Goal: Transaction & Acquisition: Purchase product/service

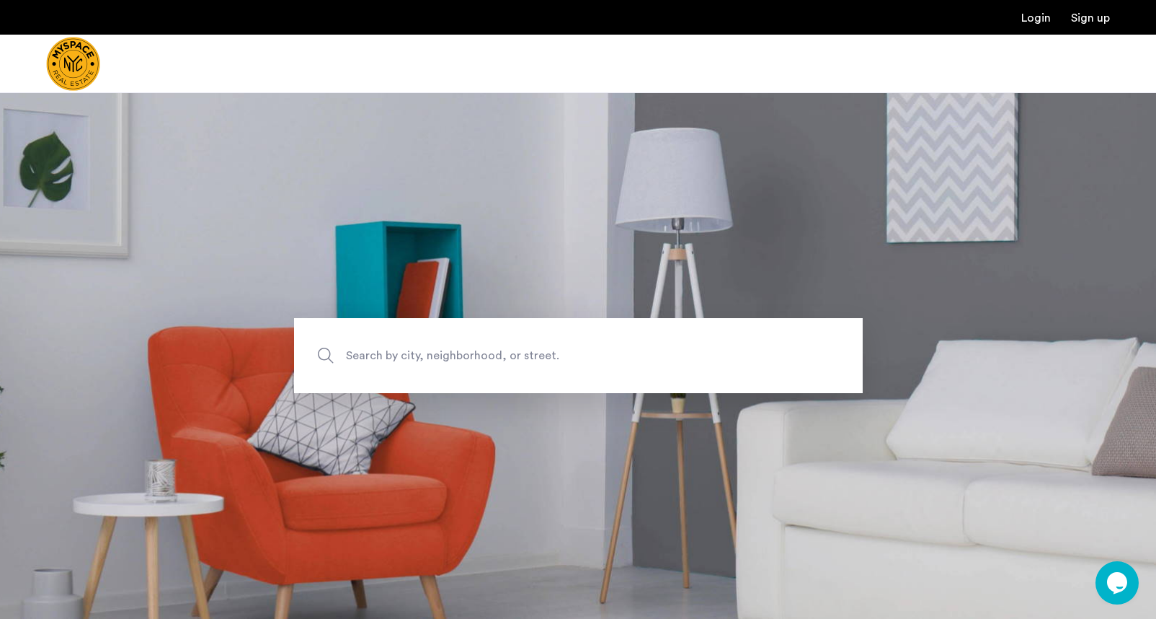
click at [483, 364] on span "Search by city, neighborhood, or street." at bounding box center [545, 355] width 398 height 19
click at [483, 364] on input "Search by city, neighborhood, or street." at bounding box center [578, 355] width 569 height 75
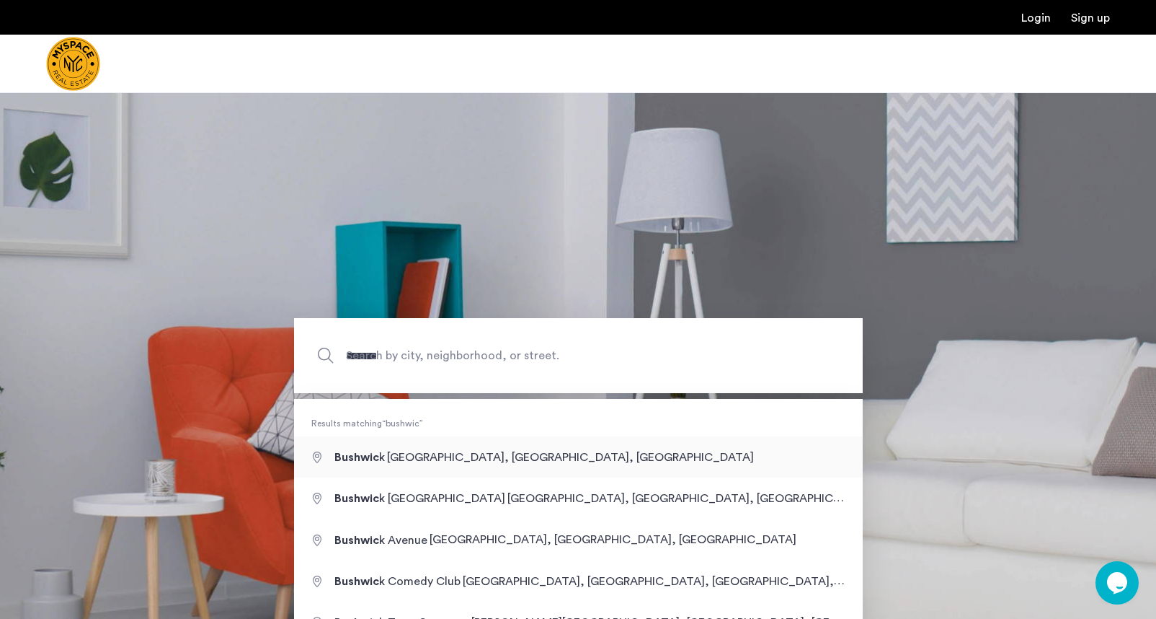
type input "**********"
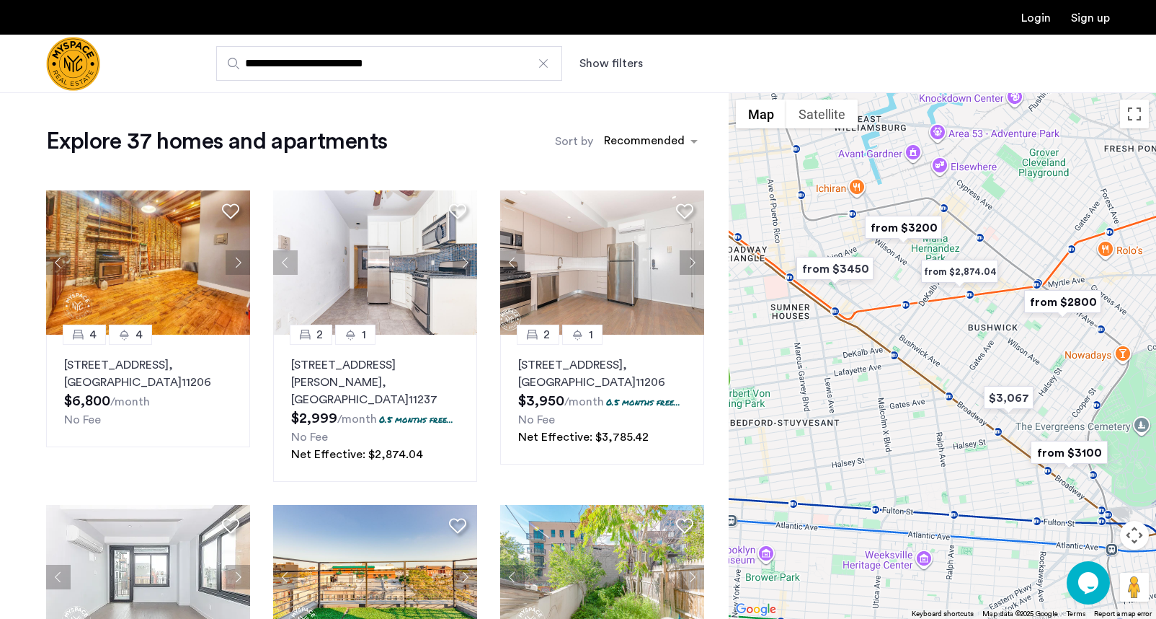
click at [568, 141] on label "Sort by" at bounding box center [574, 141] width 38 height 17
click at [604, 141] on input "Sort by" at bounding box center [604, 143] width 0 height 10
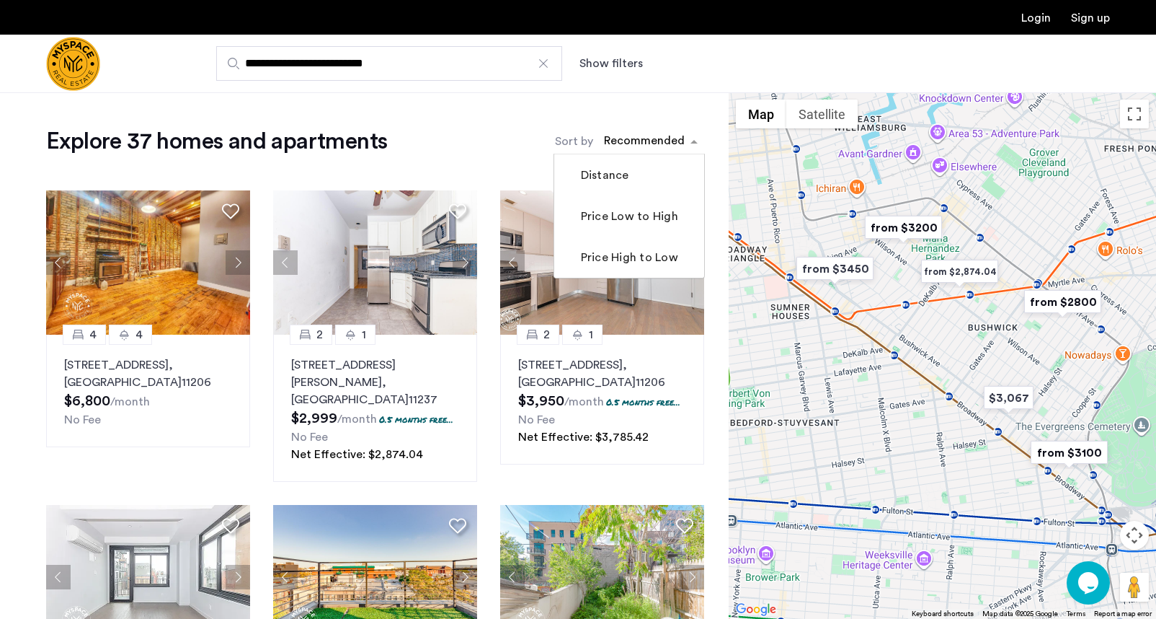
click at [692, 145] on span "sort-apartment" at bounding box center [696, 141] width 18 height 17
click at [642, 214] on label "Price Low to High" at bounding box center [628, 216] width 100 height 17
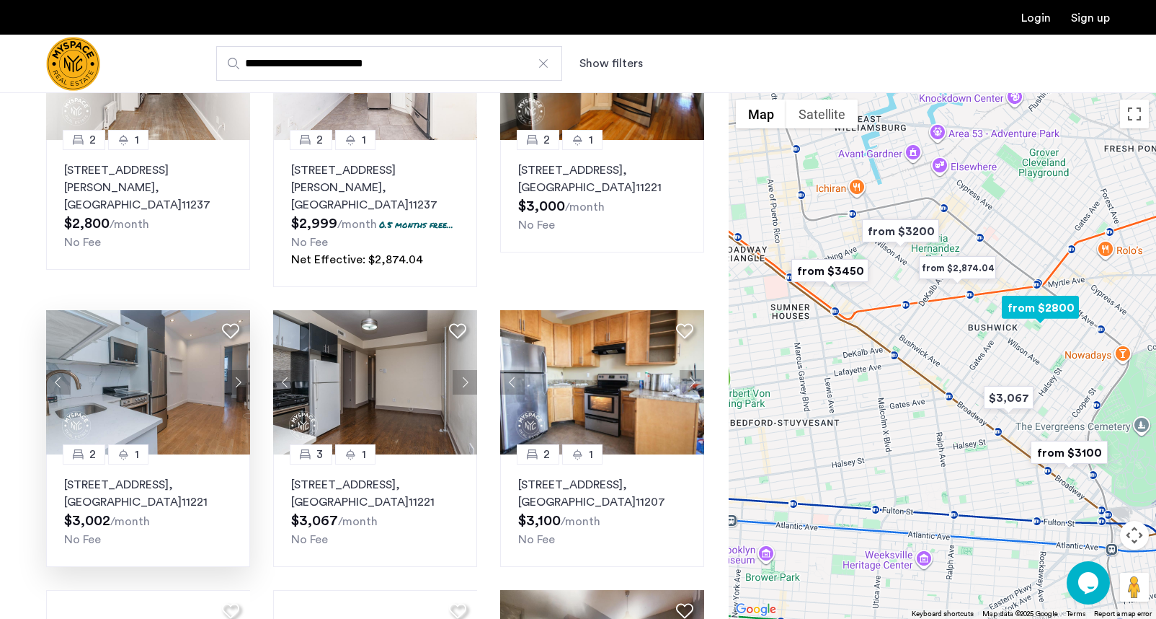
scroll to position [216, 0]
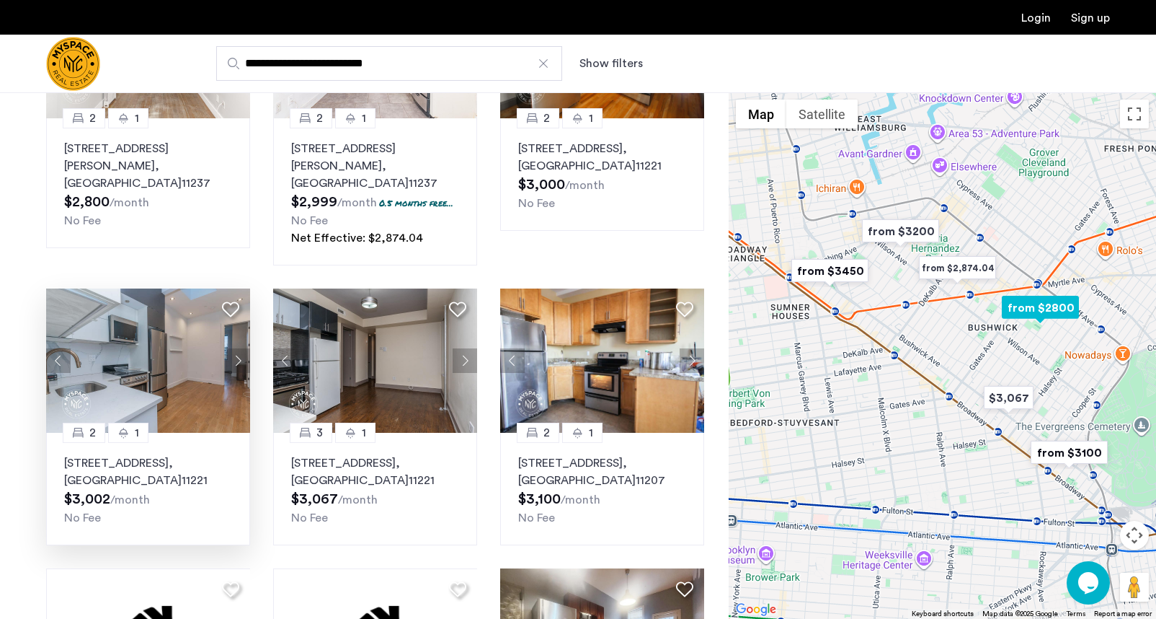
click at [238, 348] on button "Next apartment" at bounding box center [238, 360] width 25 height 25
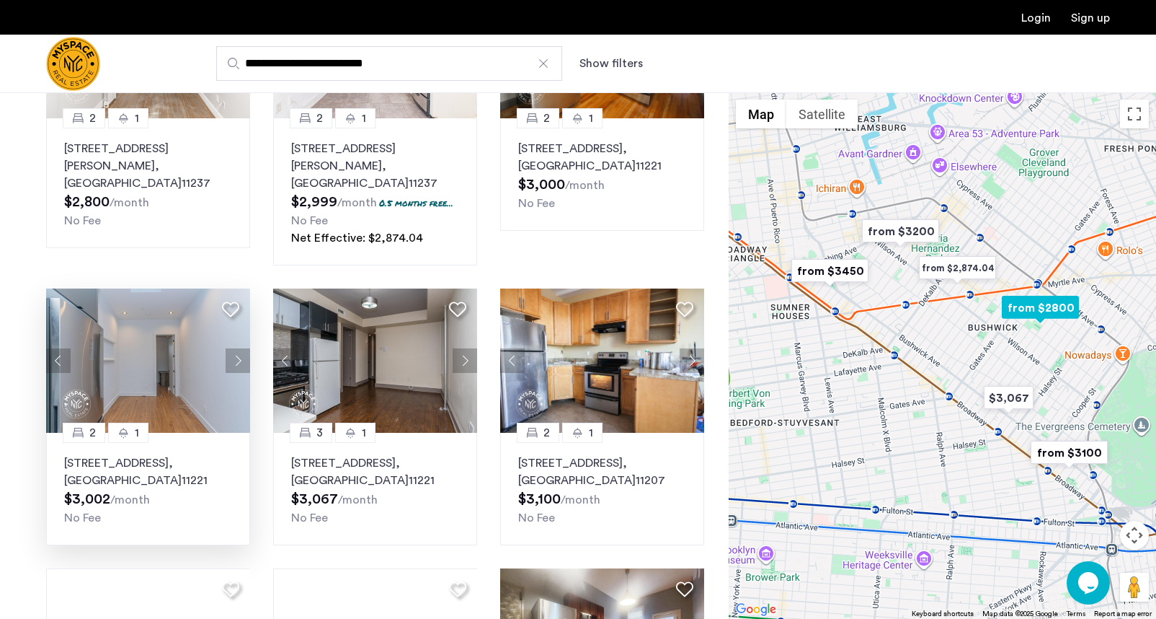
click at [238, 348] on button "Next apartment" at bounding box center [238, 360] width 25 height 25
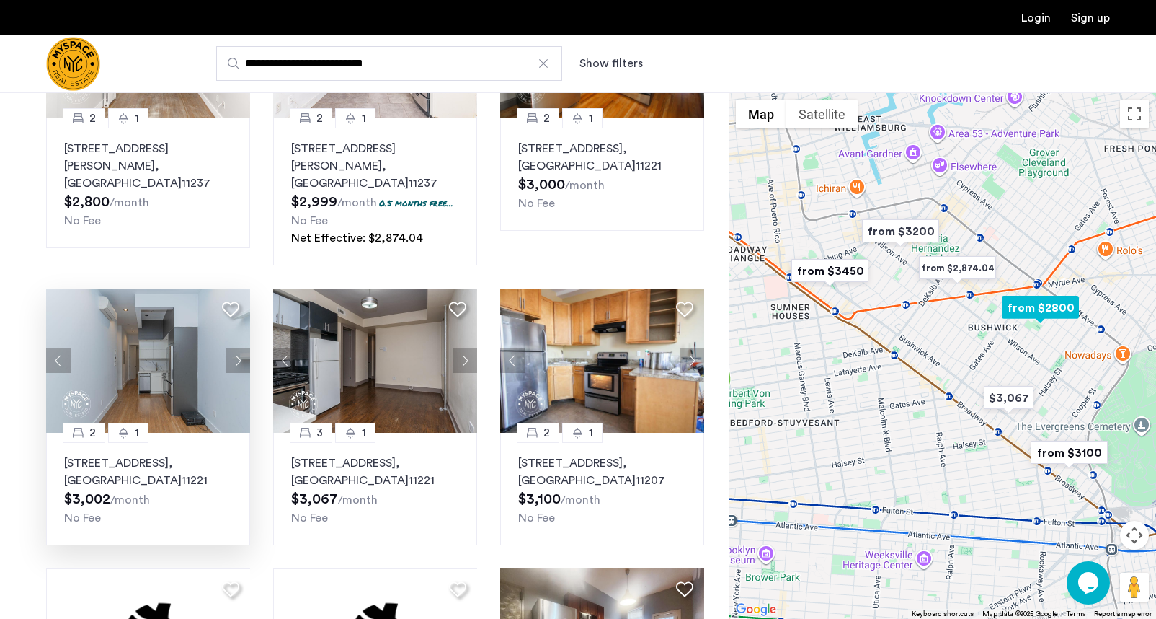
click at [238, 348] on button "Next apartment" at bounding box center [238, 360] width 25 height 25
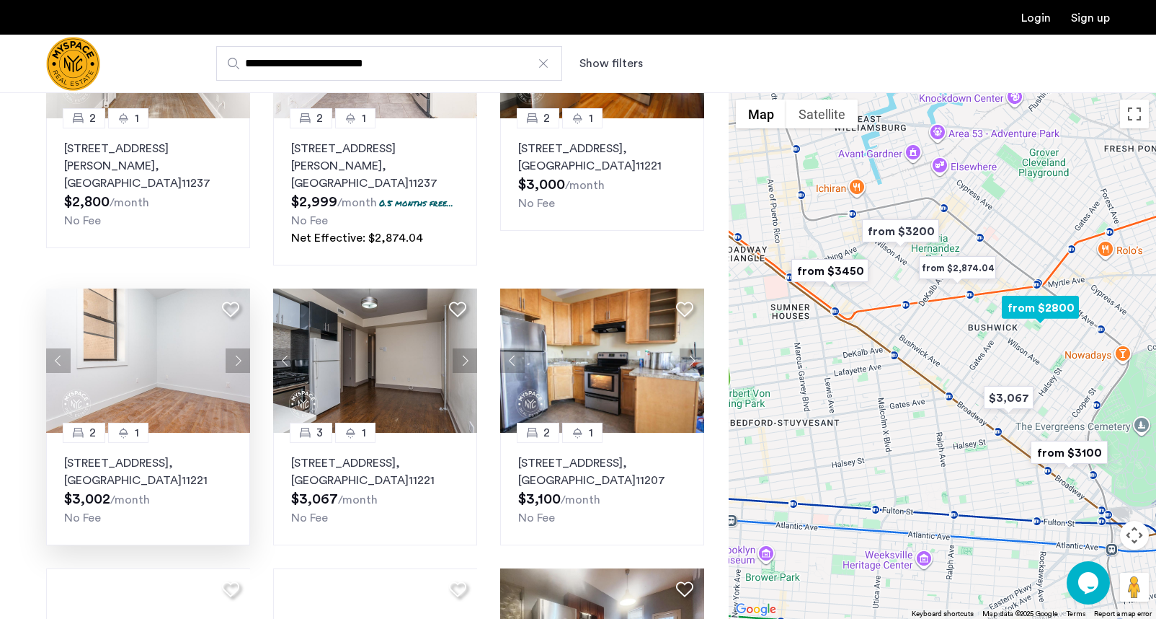
click at [238, 348] on button "Next apartment" at bounding box center [238, 360] width 25 height 25
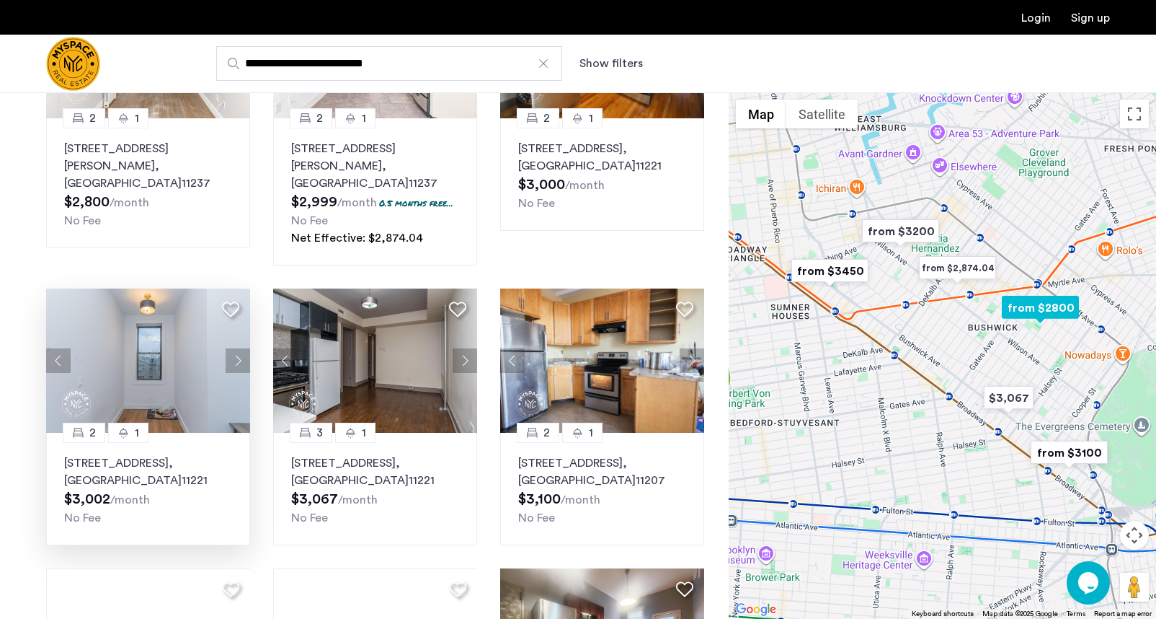
click at [237, 350] on button "Next apartment" at bounding box center [238, 360] width 25 height 25
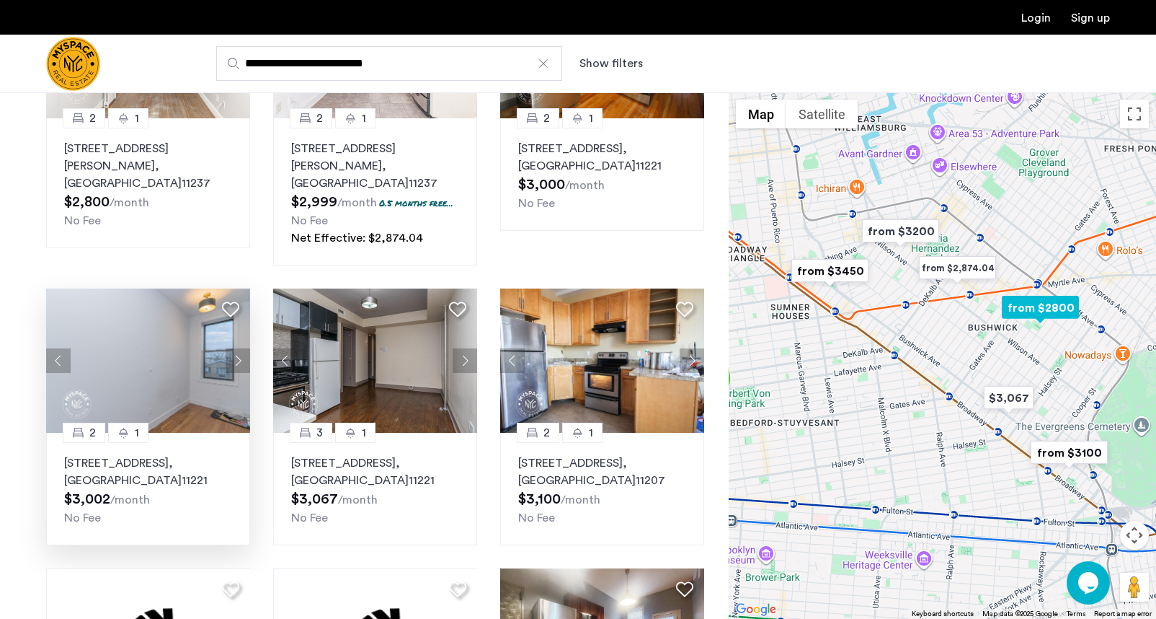
click at [237, 350] on button "Next apartment" at bounding box center [238, 360] width 25 height 25
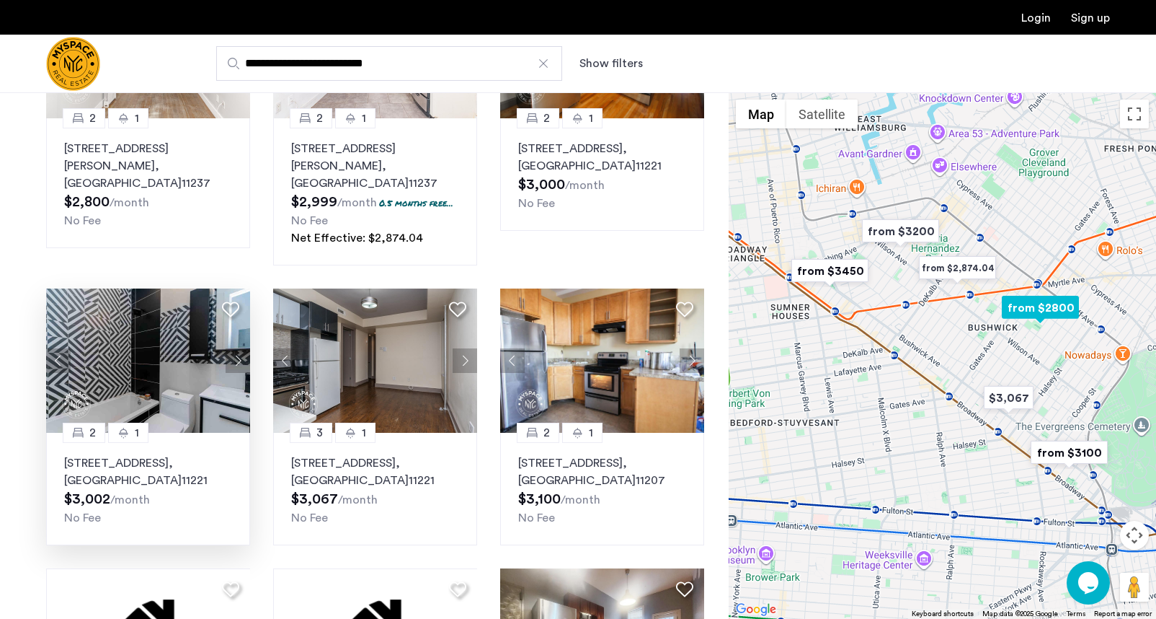
click at [237, 350] on button "Next apartment" at bounding box center [238, 360] width 25 height 25
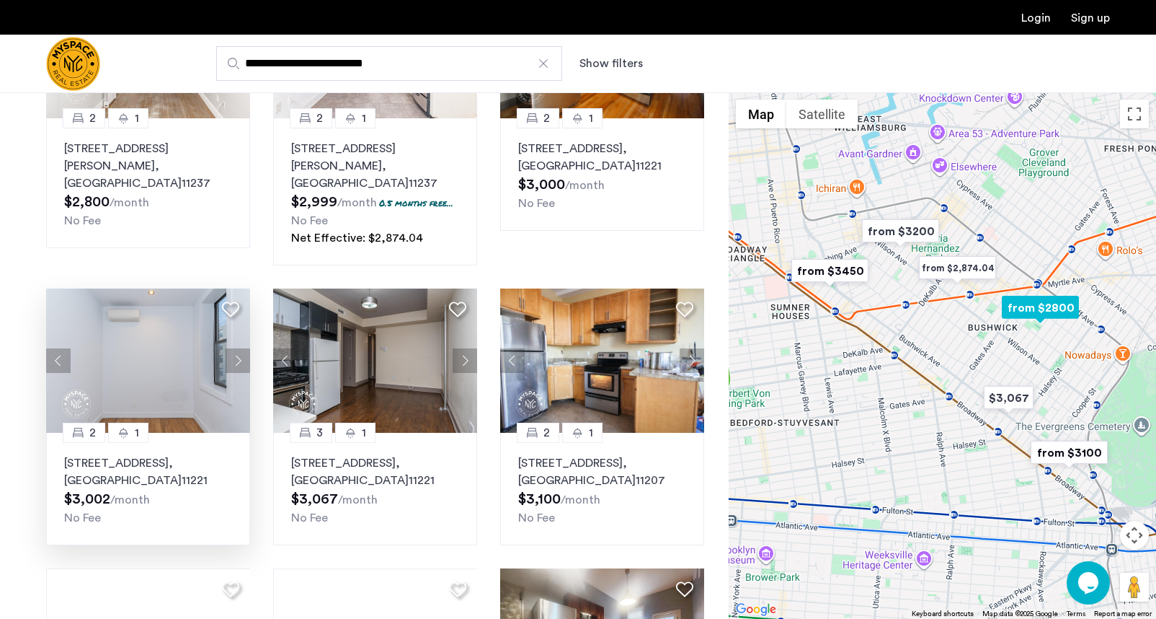
click at [237, 350] on button "Next apartment" at bounding box center [238, 360] width 25 height 25
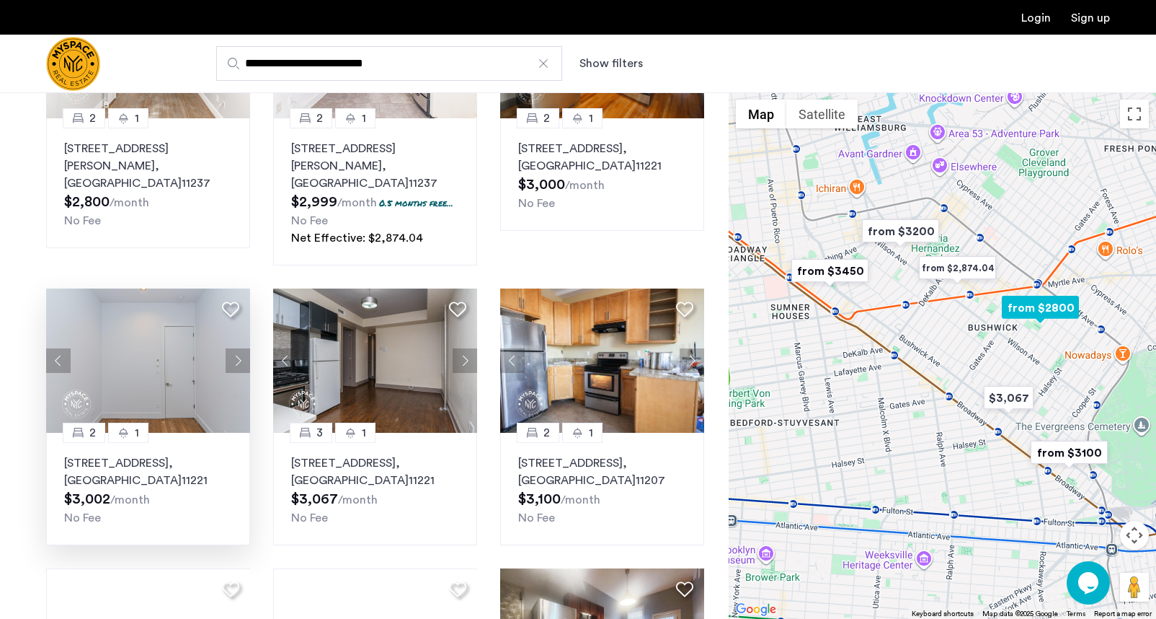
click at [237, 350] on button "Next apartment" at bounding box center [238, 360] width 25 height 25
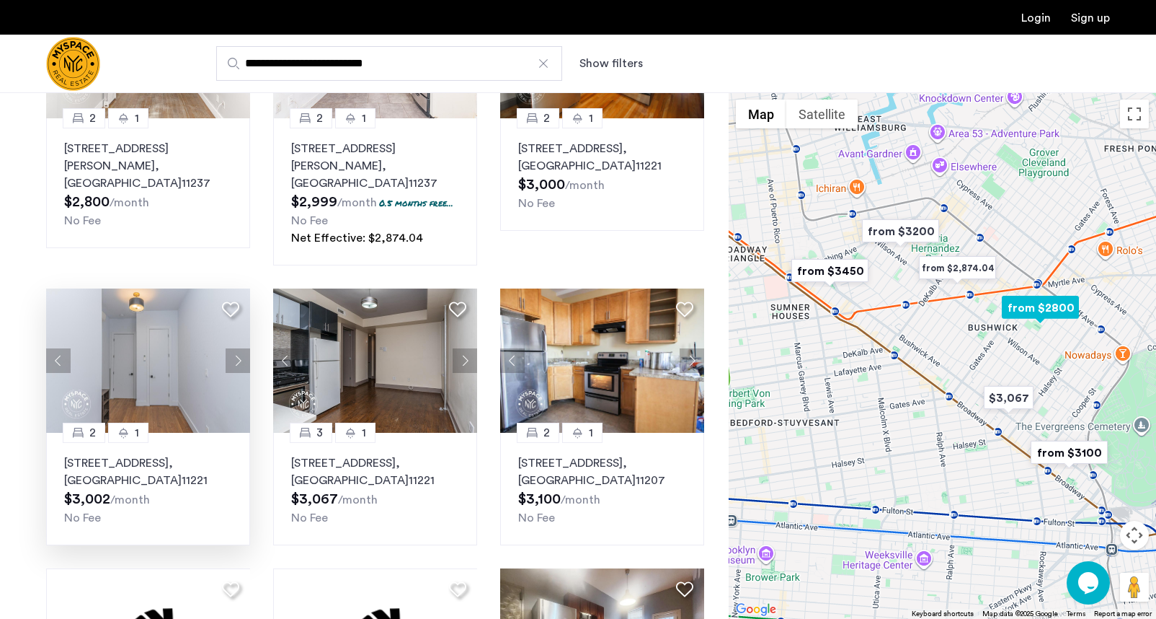
click at [237, 350] on button "Next apartment" at bounding box center [238, 360] width 25 height 25
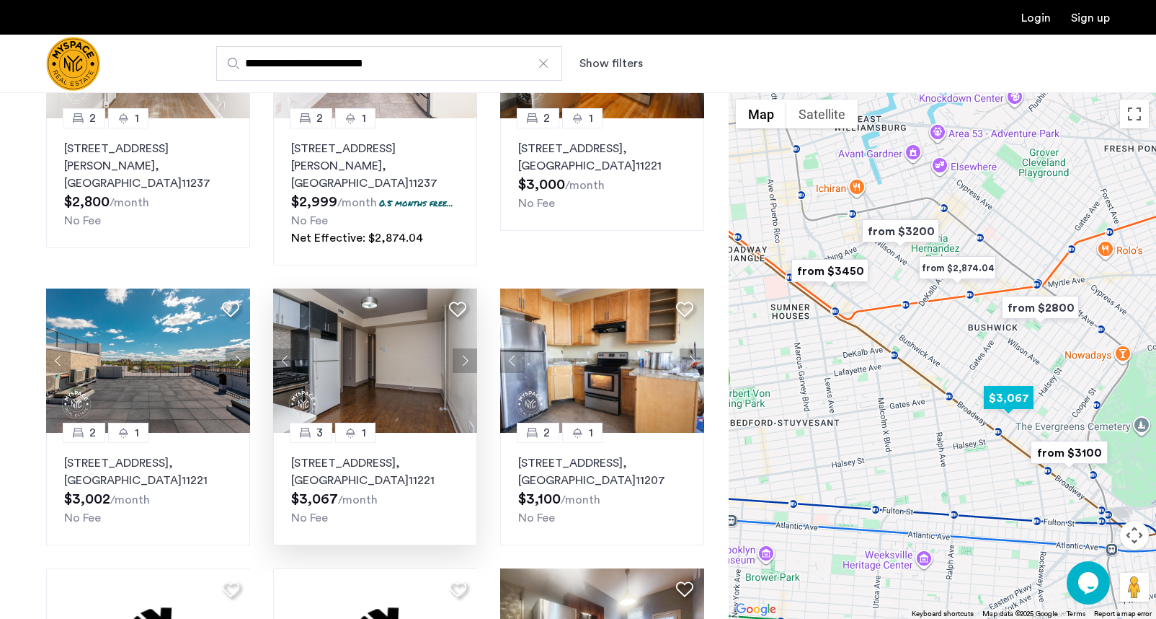
click at [461, 348] on button "Next apartment" at bounding box center [465, 360] width 25 height 25
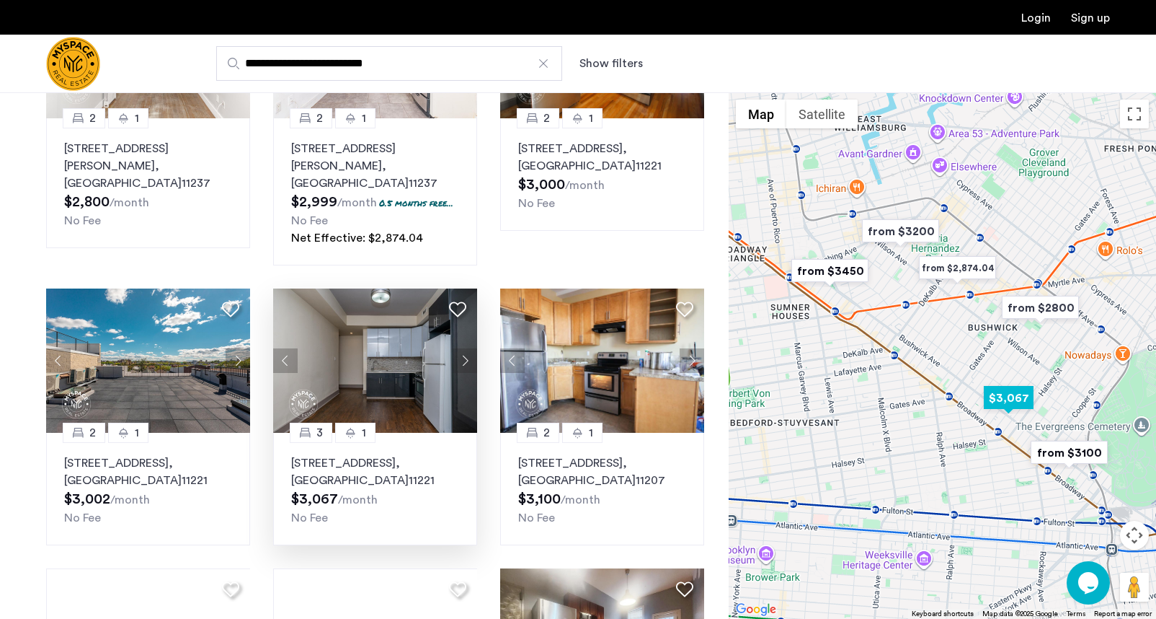
click at [461, 348] on button "Next apartment" at bounding box center [465, 360] width 25 height 25
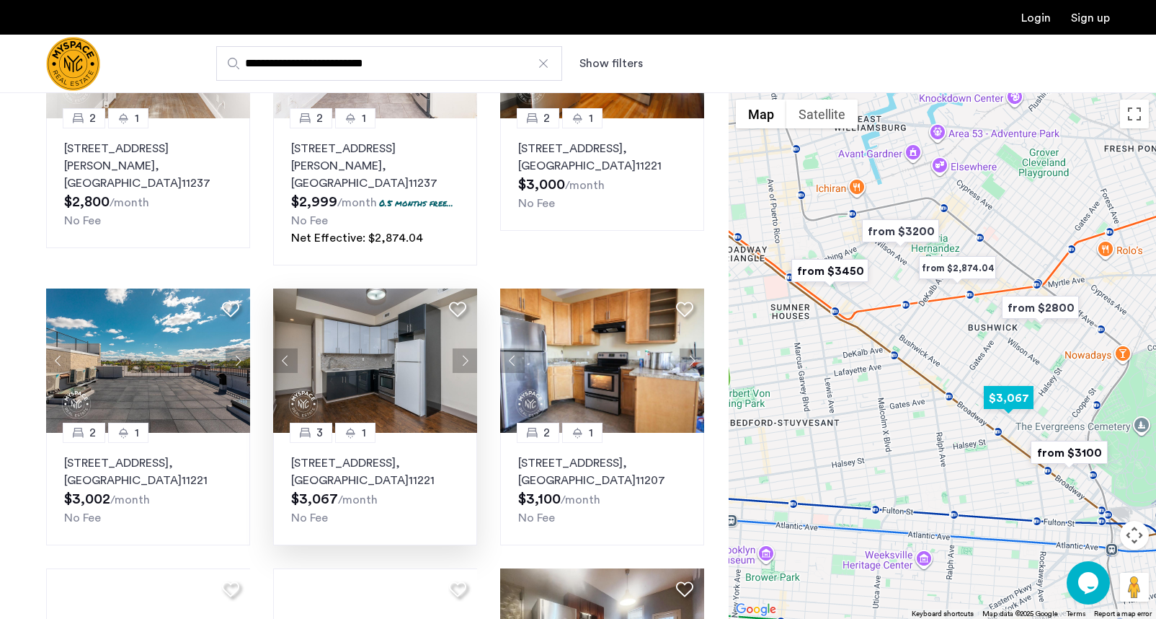
click at [461, 348] on button "Next apartment" at bounding box center [465, 360] width 25 height 25
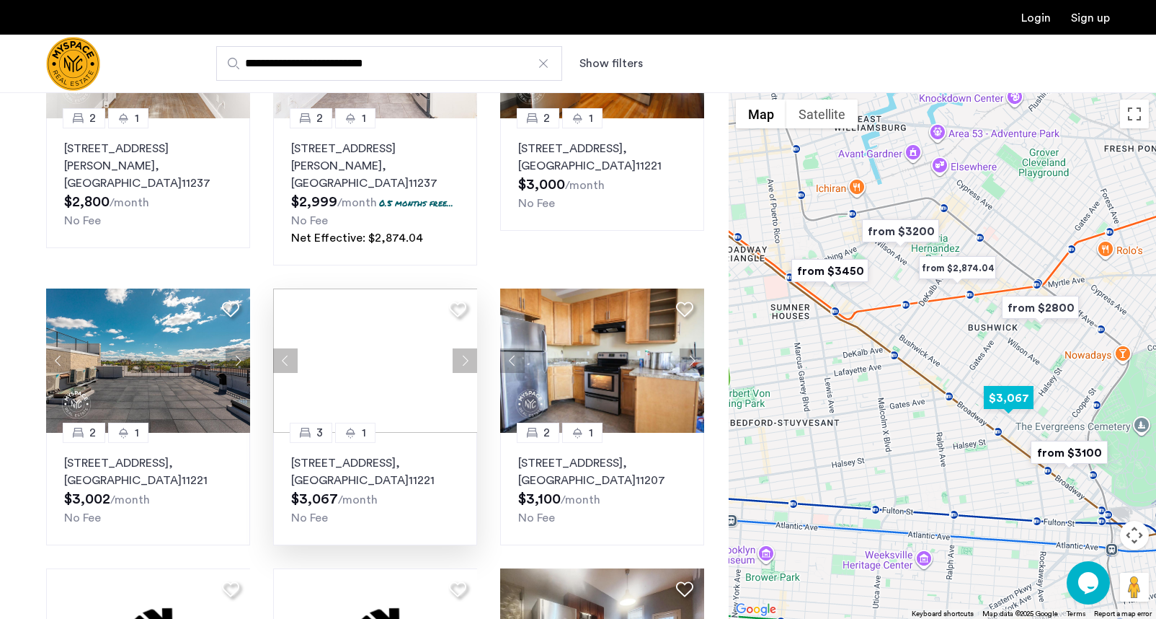
click at [461, 348] on button "Next apartment" at bounding box center [465, 360] width 25 height 25
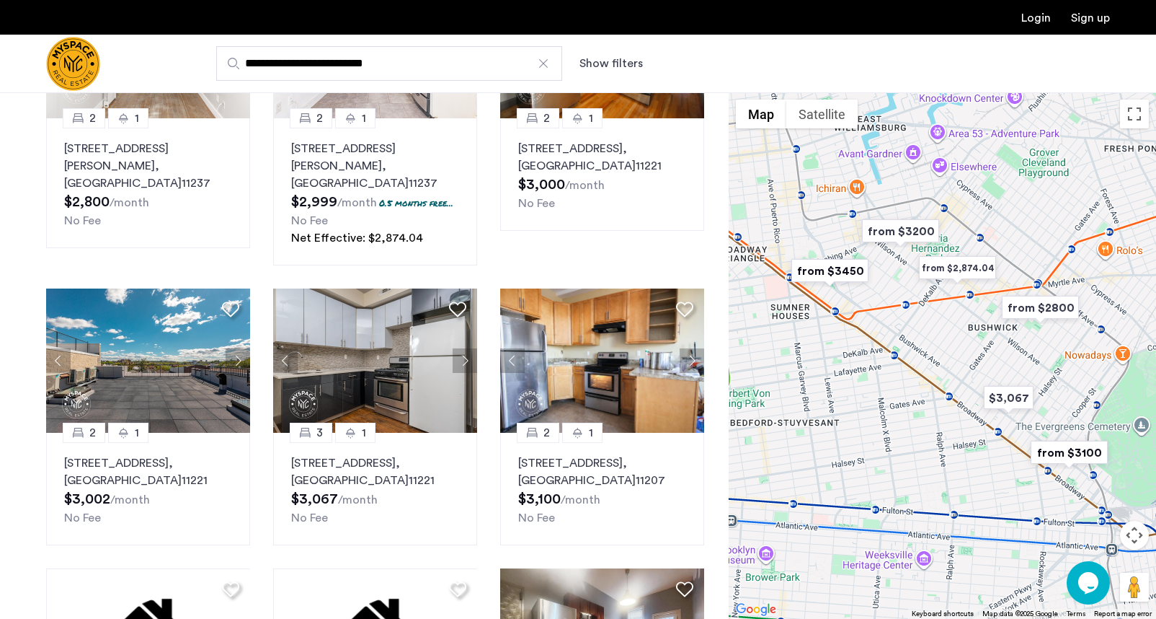
scroll to position [0, 0]
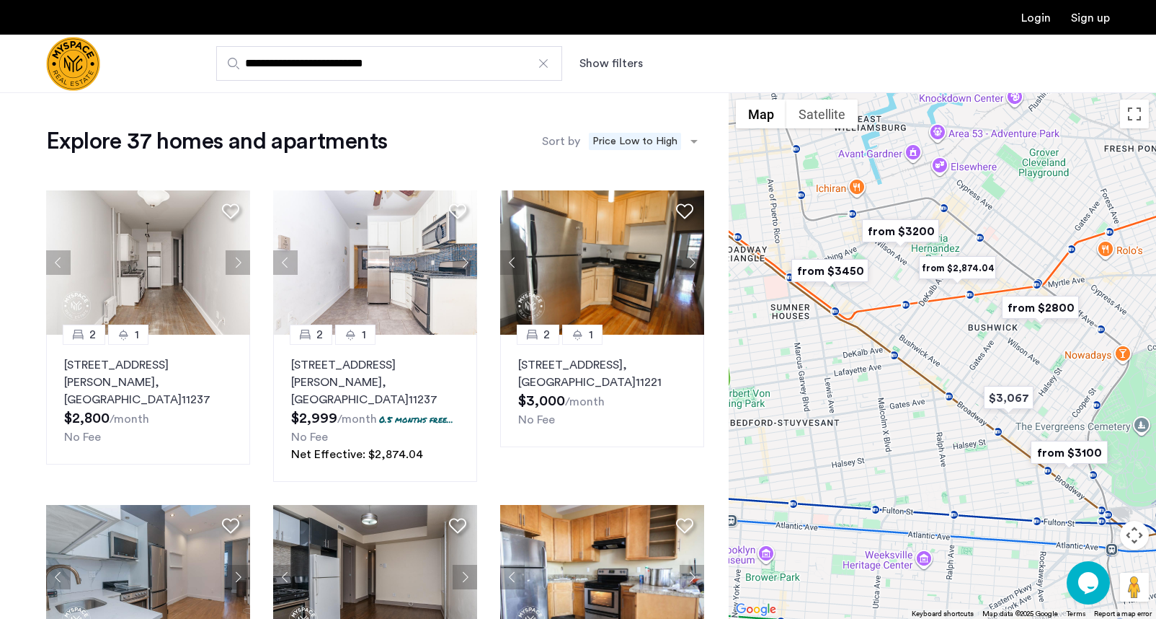
click at [70, 68] on img "Cazamio Logo" at bounding box center [73, 64] width 54 height 54
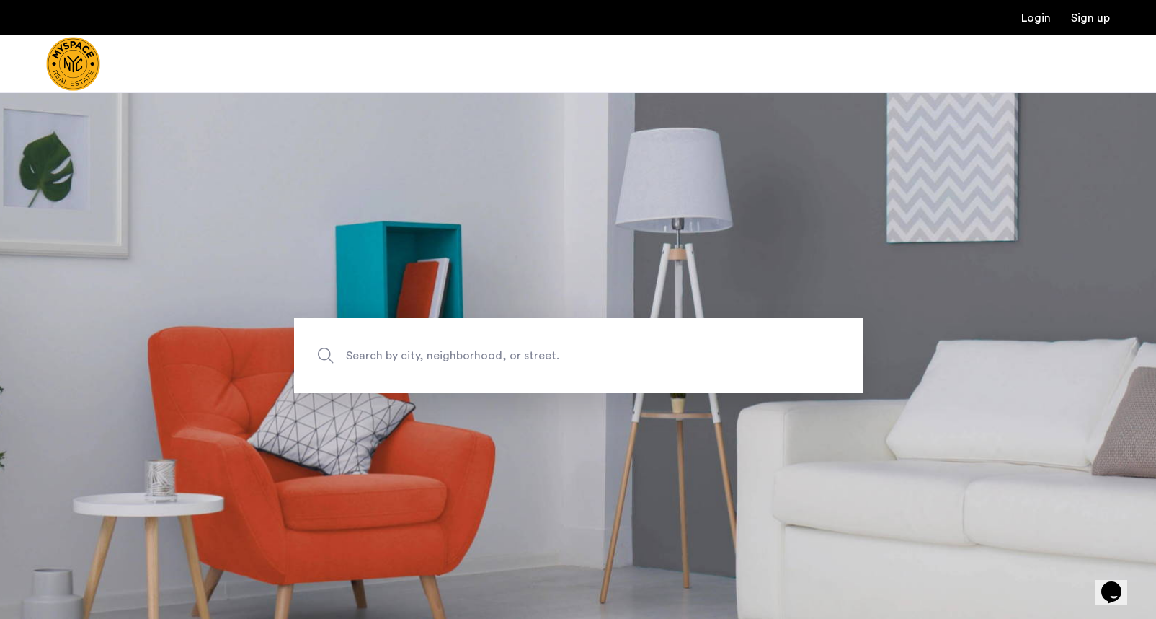
click at [73, 66] on img "Cazamio Logo" at bounding box center [73, 64] width 54 height 54
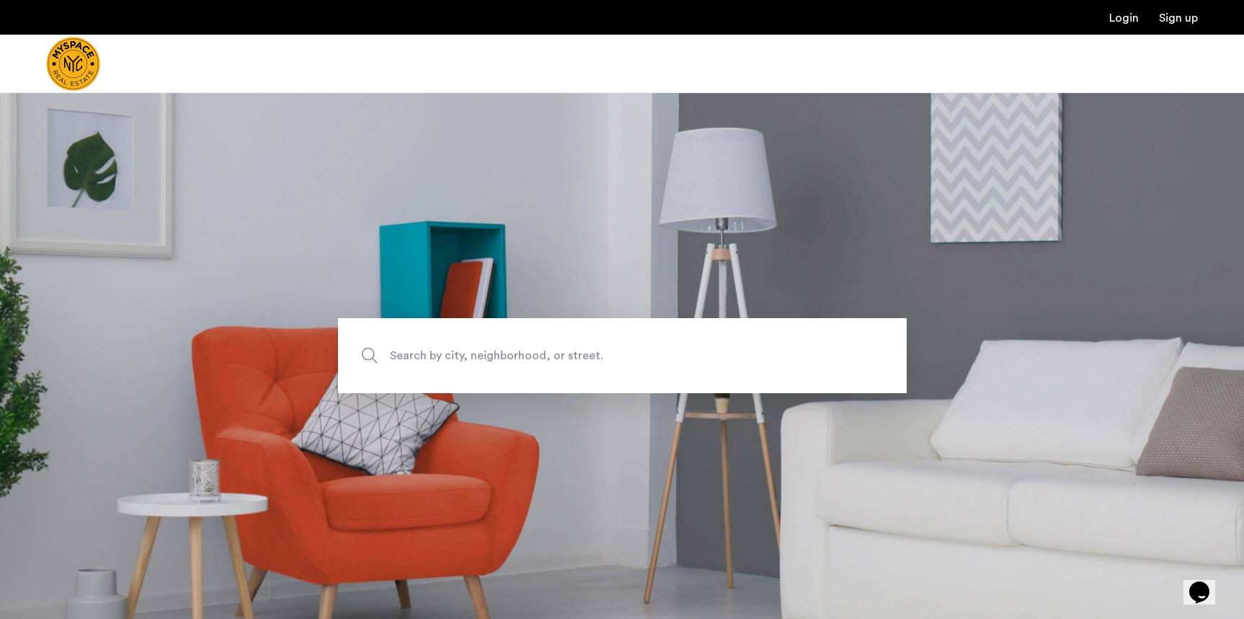
click at [63, 52] on img "Cazamio Logo" at bounding box center [73, 64] width 54 height 54
click at [645, 18] on ul "Login Sign up" at bounding box center [622, 17] width 1152 height 17
click at [615, 85] on div at bounding box center [622, 64] width 1244 height 58
click at [197, 43] on div at bounding box center [622, 64] width 1244 height 58
click at [174, 81] on div at bounding box center [116, 64] width 141 height 58
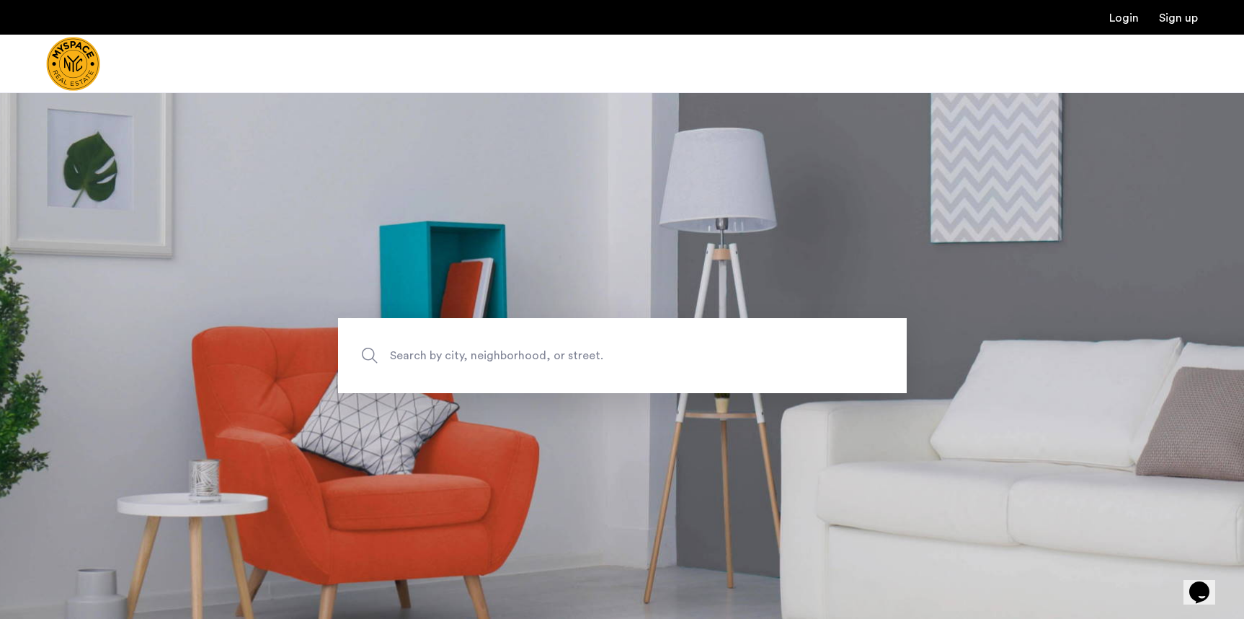
click at [176, 86] on div at bounding box center [116, 64] width 141 height 58
drag, startPoint x: 676, startPoint y: 87, endPoint x: 1006, endPoint y: 62, distance: 331.1
click at [706, 89] on div at bounding box center [622, 64] width 1244 height 58
click at [1089, 82] on div at bounding box center [622, 64] width 1244 height 58
drag, startPoint x: 1157, startPoint y: 82, endPoint x: 1123, endPoint y: 81, distance: 34.6
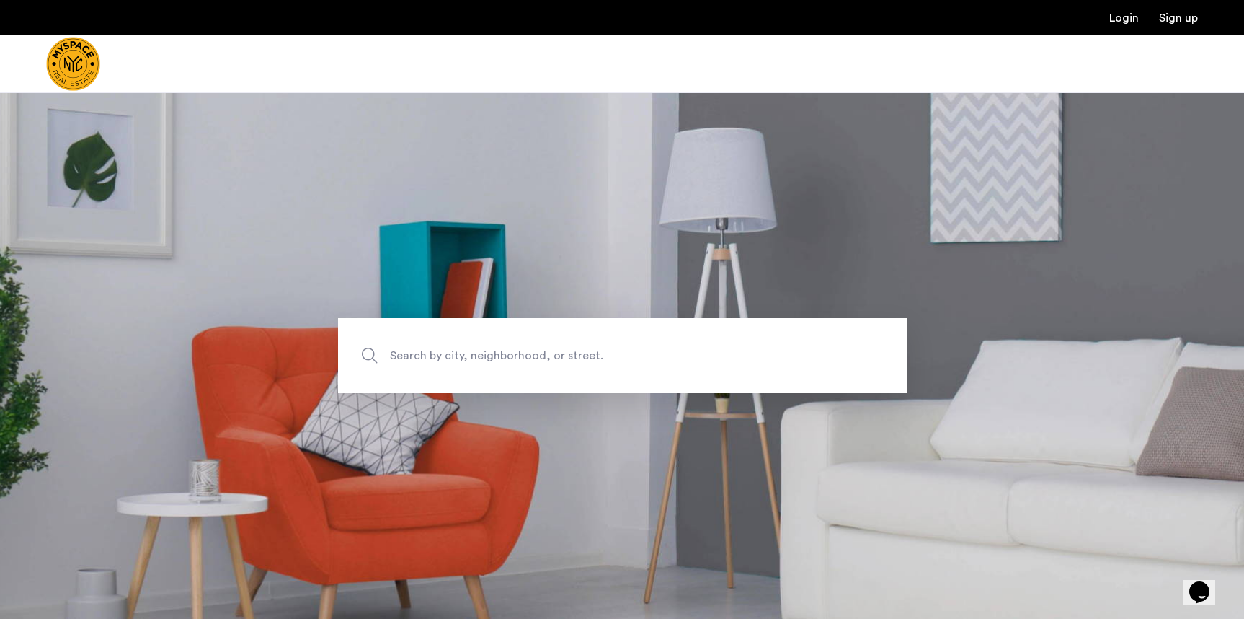
click at [1142, 82] on div at bounding box center [622, 64] width 1244 height 58
click at [74, 79] on img "Cazamio Logo" at bounding box center [73, 64] width 54 height 54
click at [79, 84] on img "Cazamio Logo" at bounding box center [73, 64] width 54 height 54
click at [79, 77] on img "Cazamio Logo" at bounding box center [73, 64] width 54 height 54
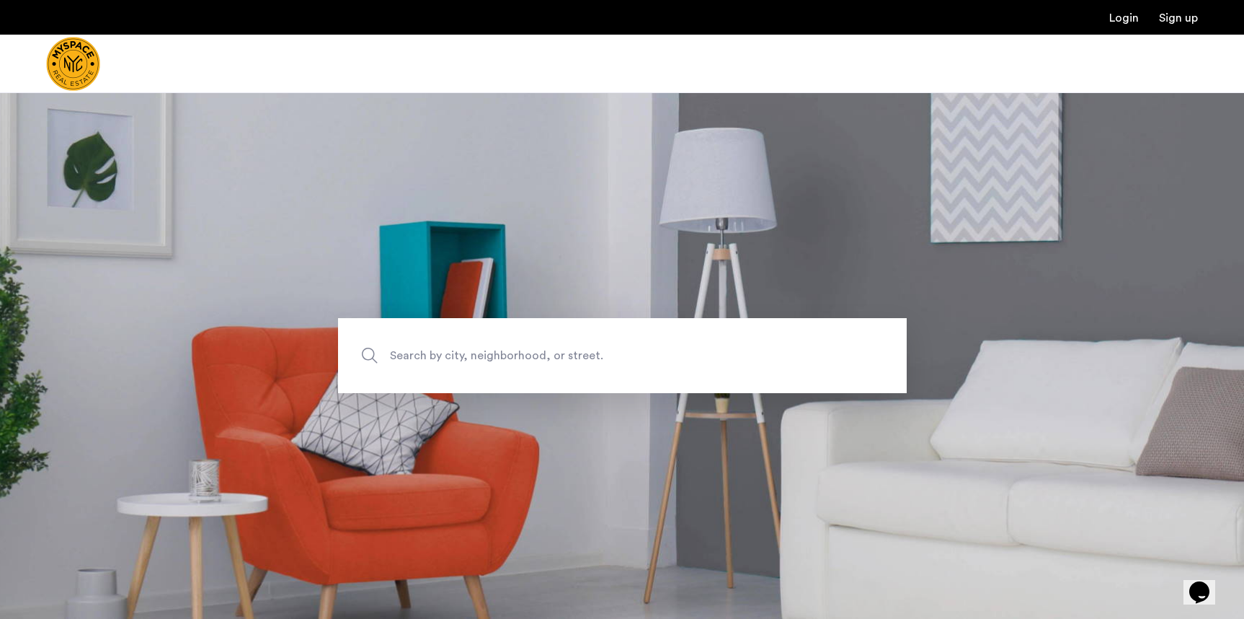
click at [128, 92] on div at bounding box center [622, 64] width 1244 height 58
click at [132, 83] on div at bounding box center [116, 64] width 141 height 58
click at [228, 76] on div at bounding box center [622, 64] width 1244 height 58
click at [269, 79] on div at bounding box center [622, 64] width 1244 height 58
